Goal: Find contact information: Find contact information

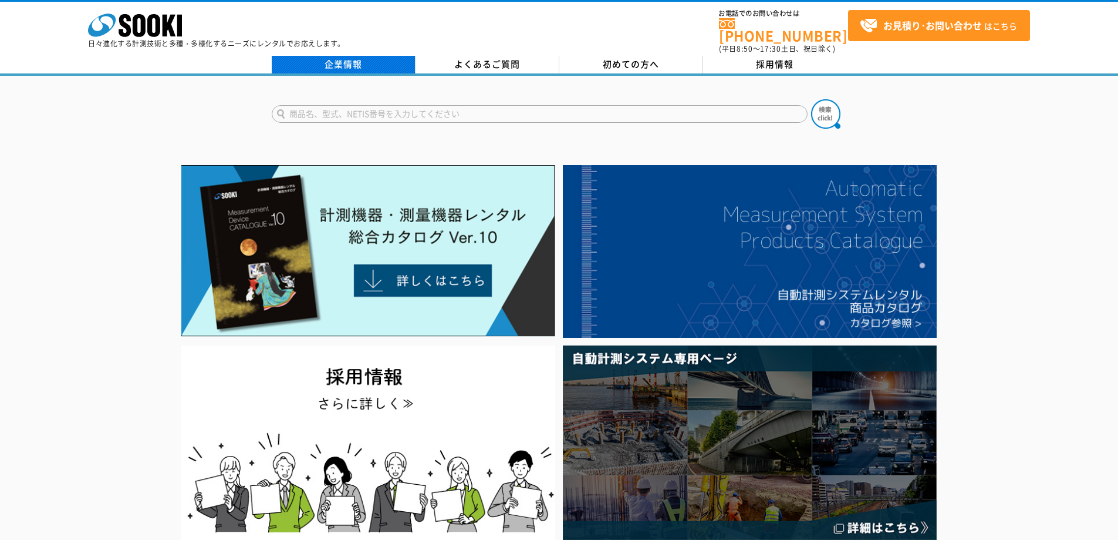
click at [330, 59] on link "企業情報" at bounding box center [344, 65] width 144 height 18
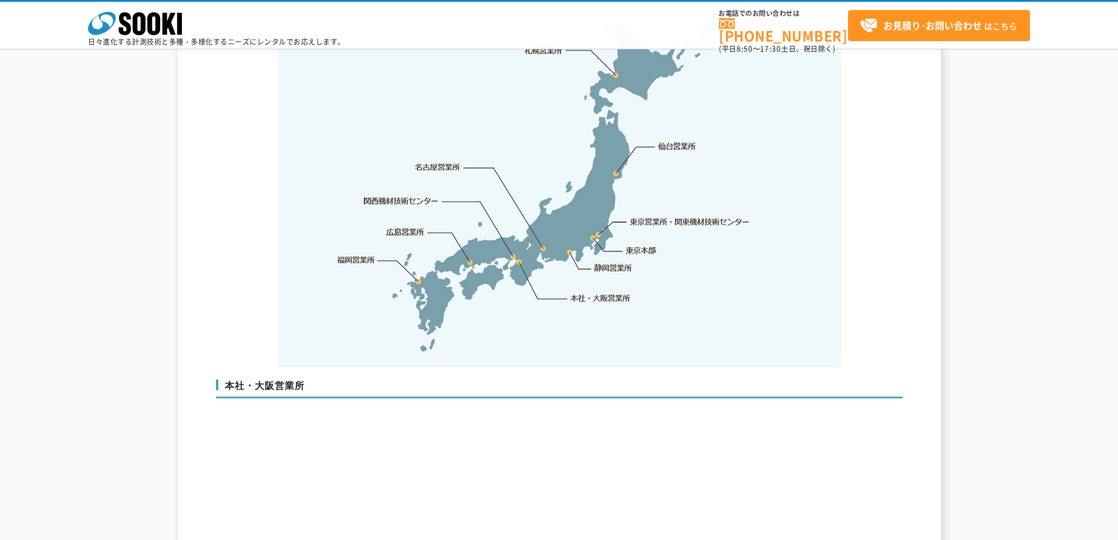
scroll to position [2466, 0]
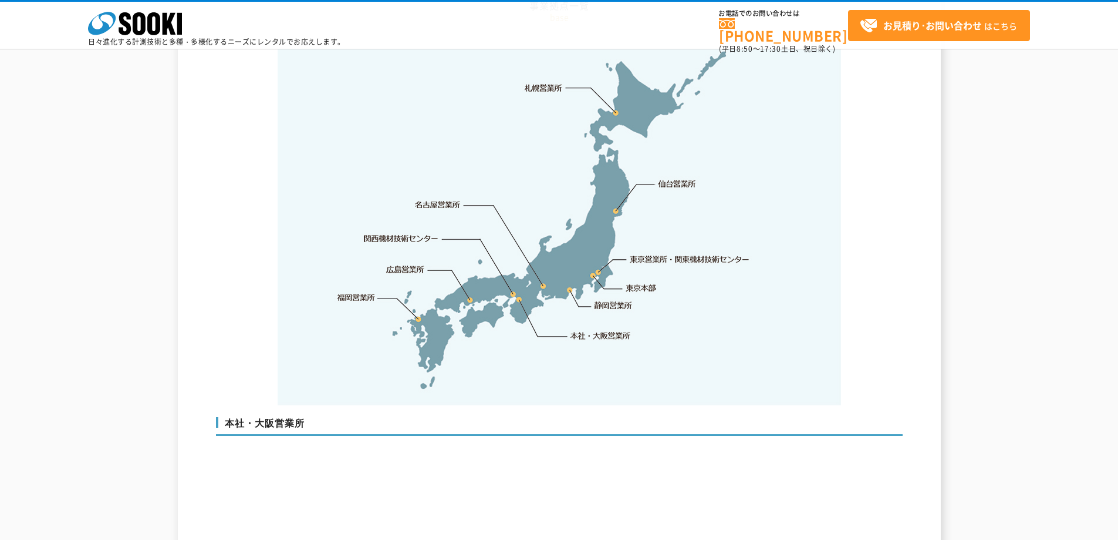
click at [633, 253] on link "東京営業所・関東機材技術センター" at bounding box center [691, 259] width 120 height 12
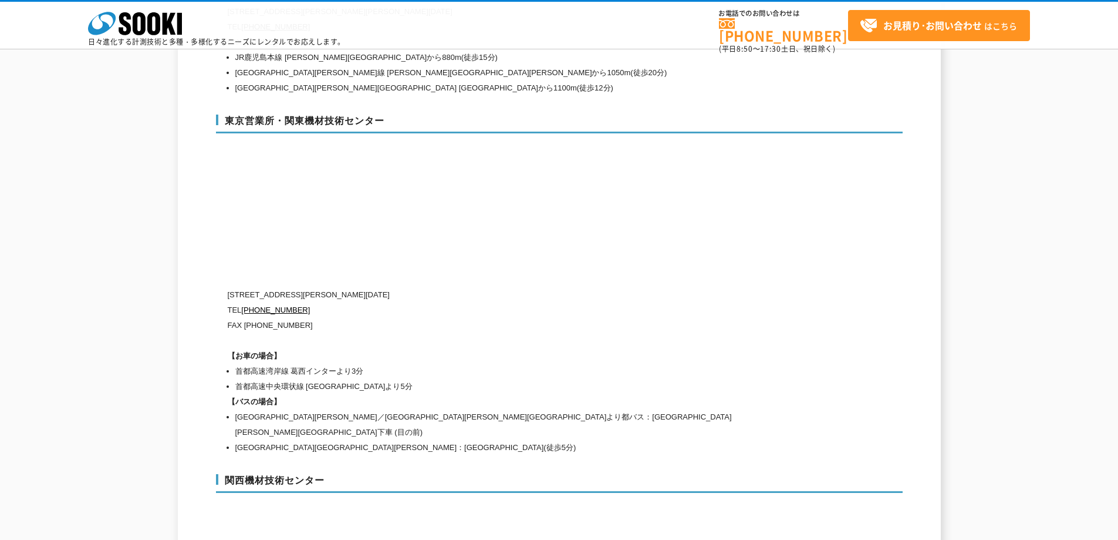
scroll to position [4902, 0]
